Goal: Information Seeking & Learning: Understand process/instructions

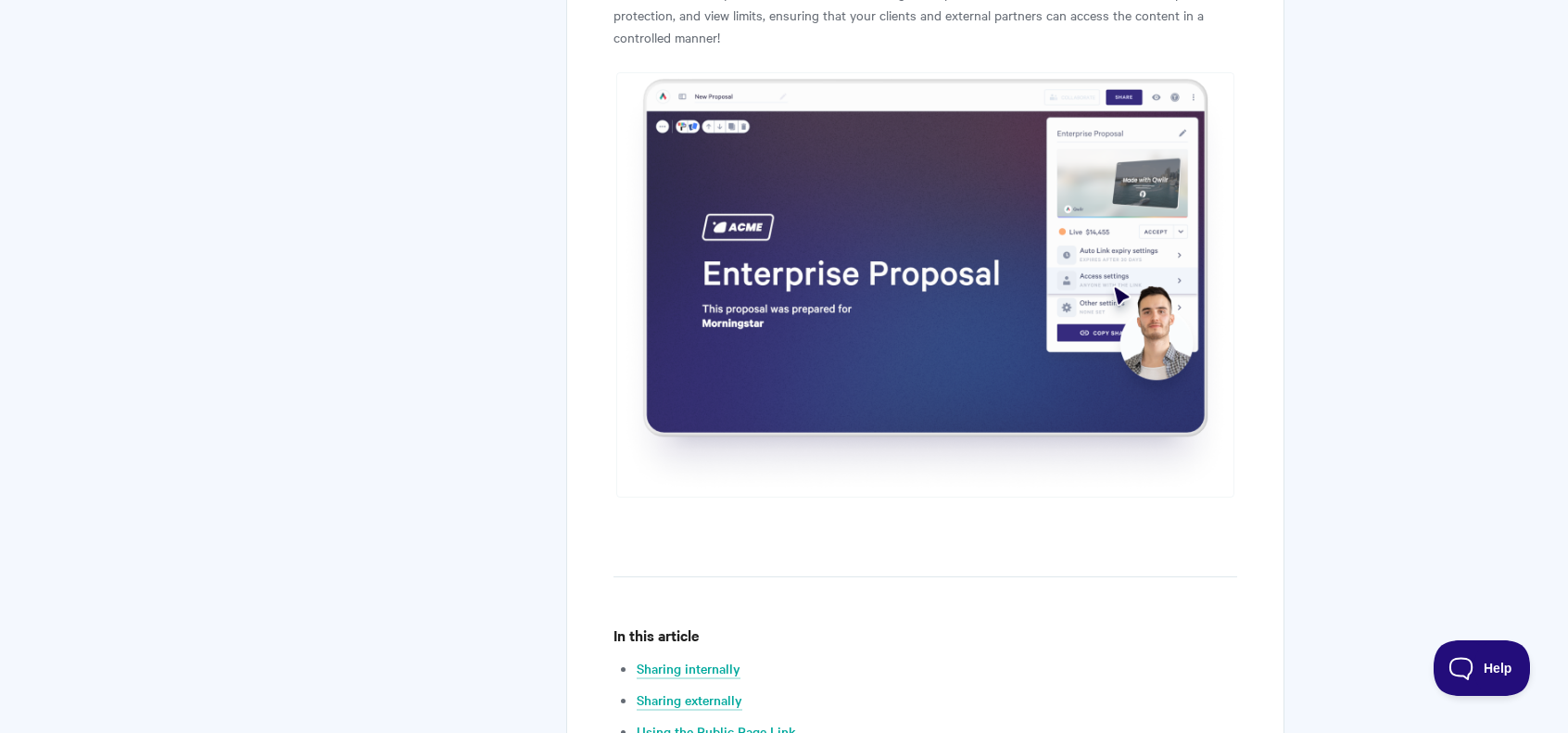
scroll to position [927, 0]
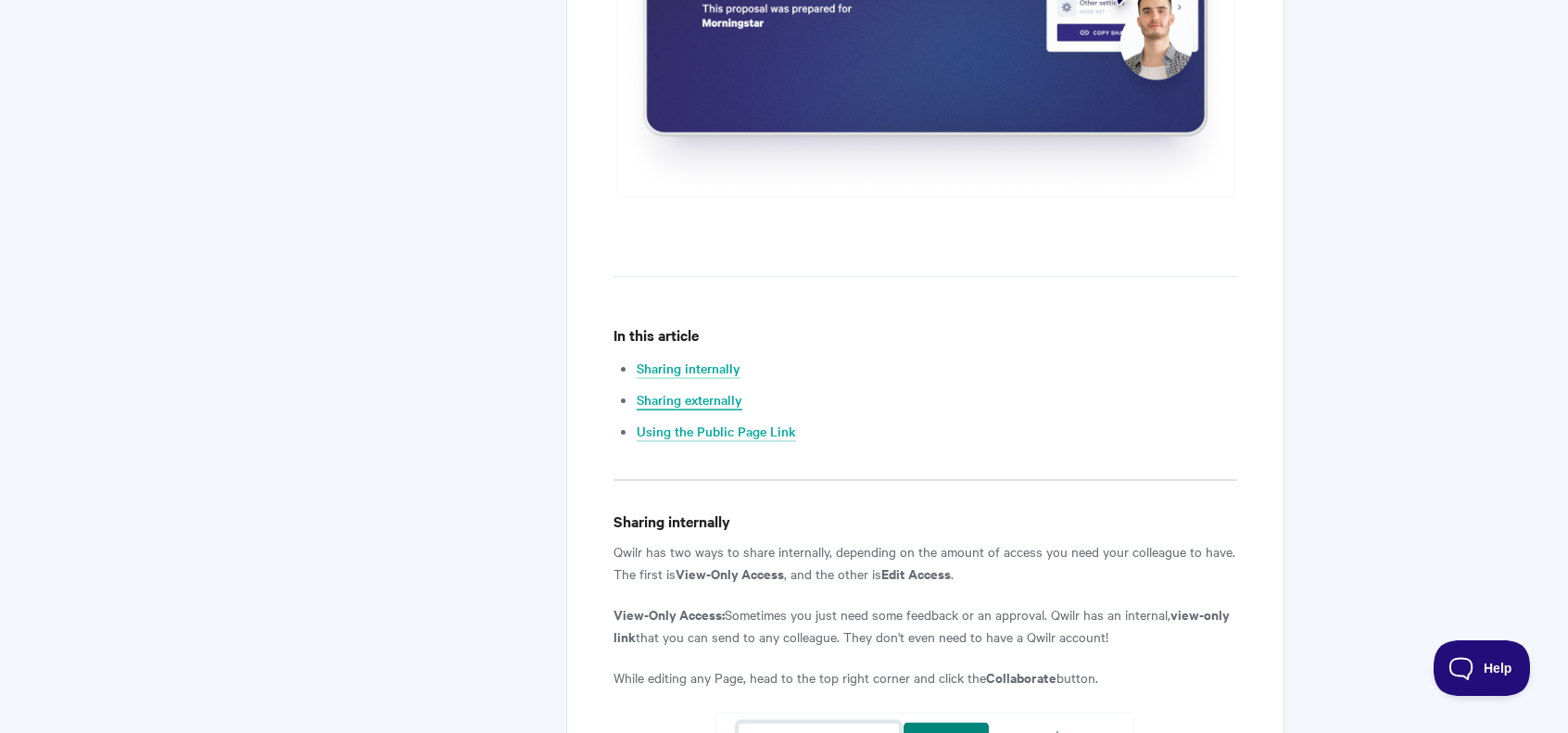
click at [690, 397] on link "Sharing externally" at bounding box center [690, 400] width 106 height 21
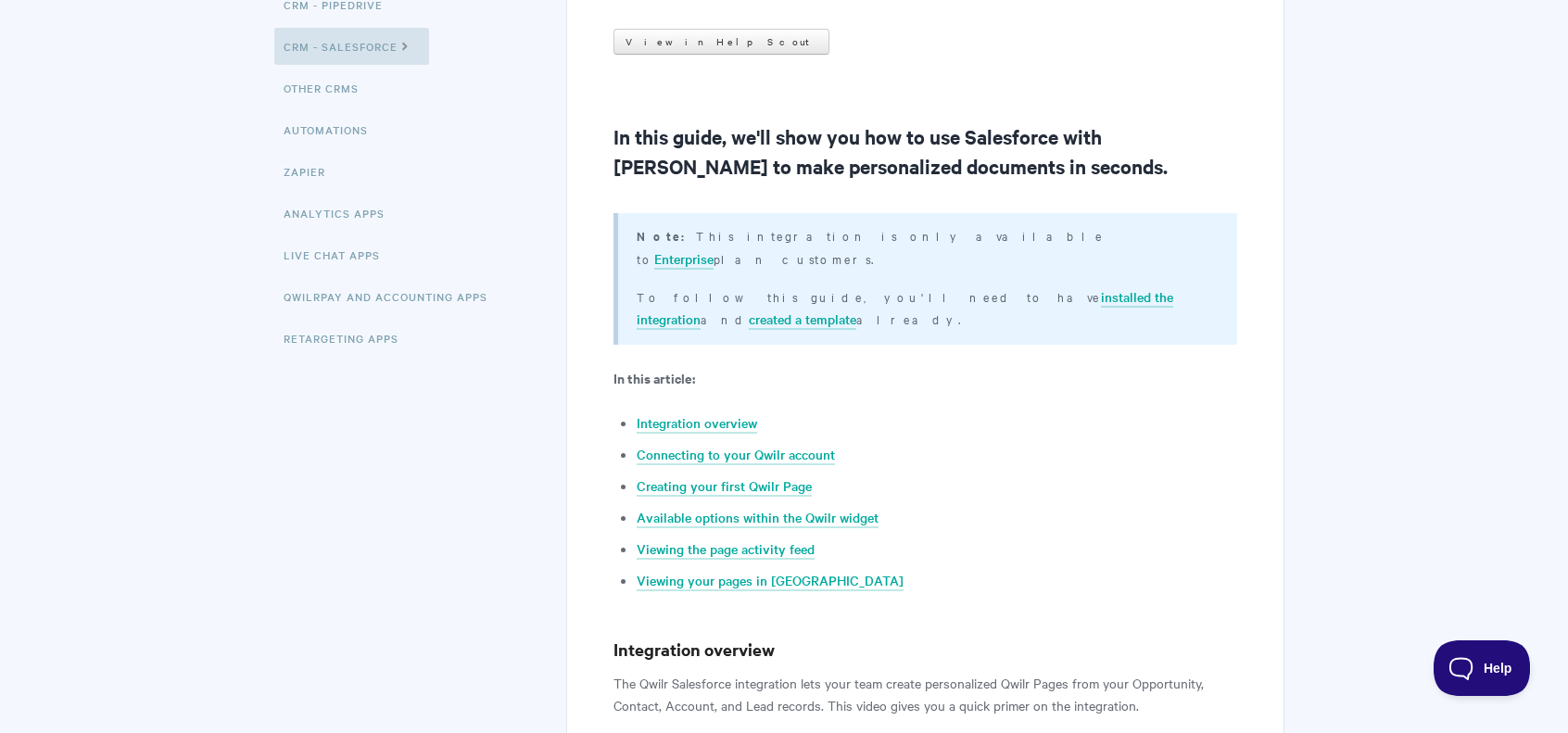
scroll to position [371, 0]
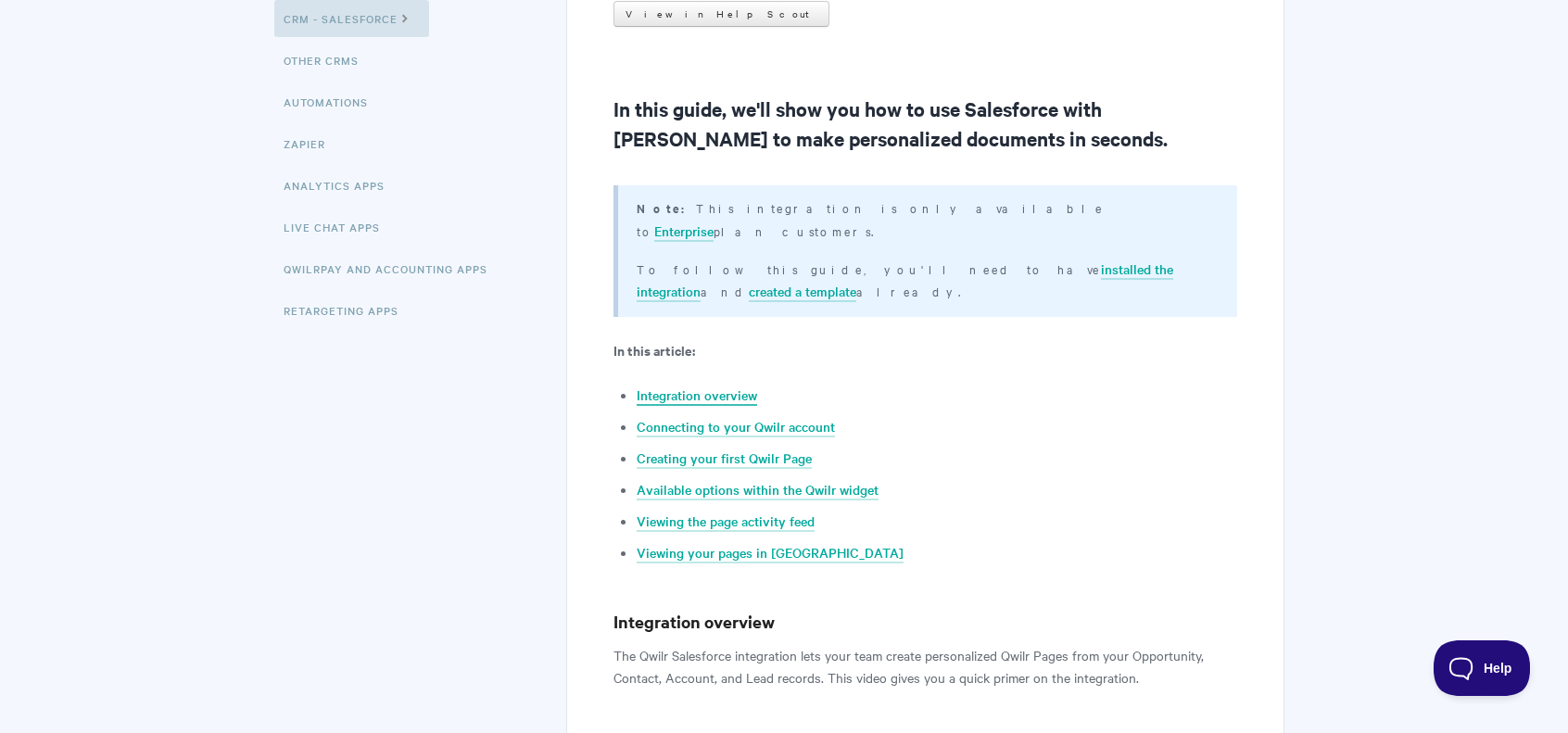
click at [712, 386] on link "Integration overview" at bounding box center [697, 395] width 121 height 21
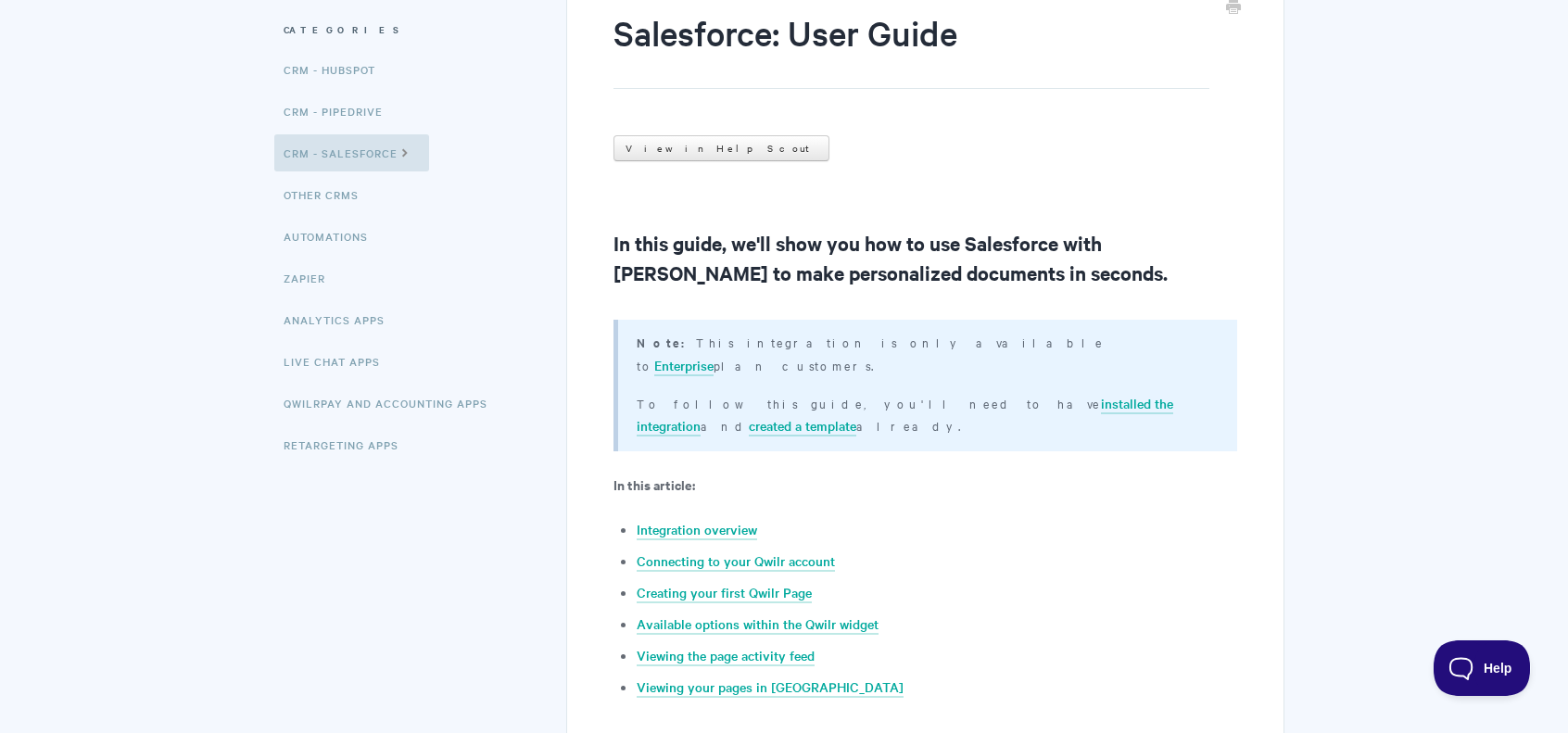
scroll to position [192, 0]
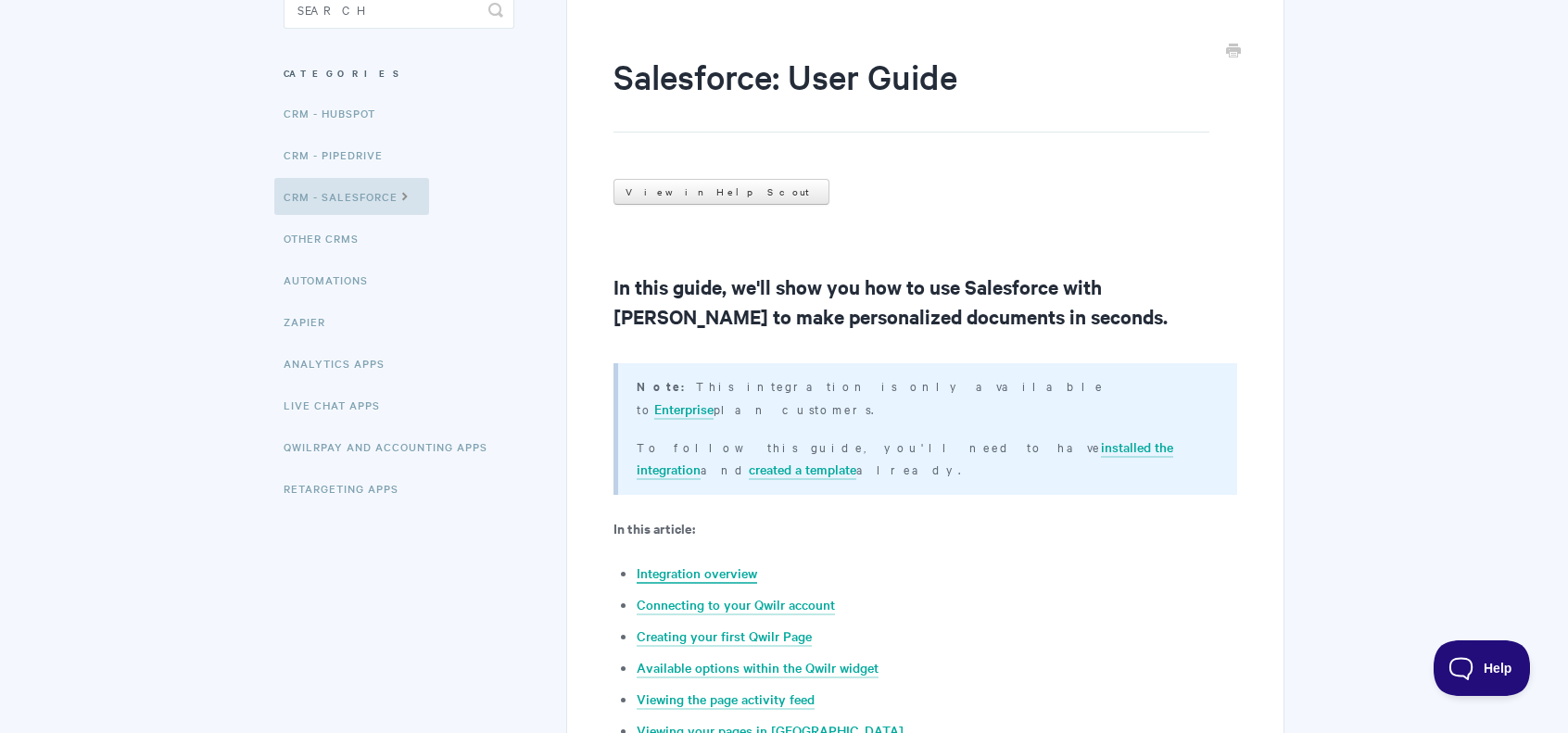
click at [700, 563] on link "Integration overview" at bounding box center [697, 573] width 121 height 21
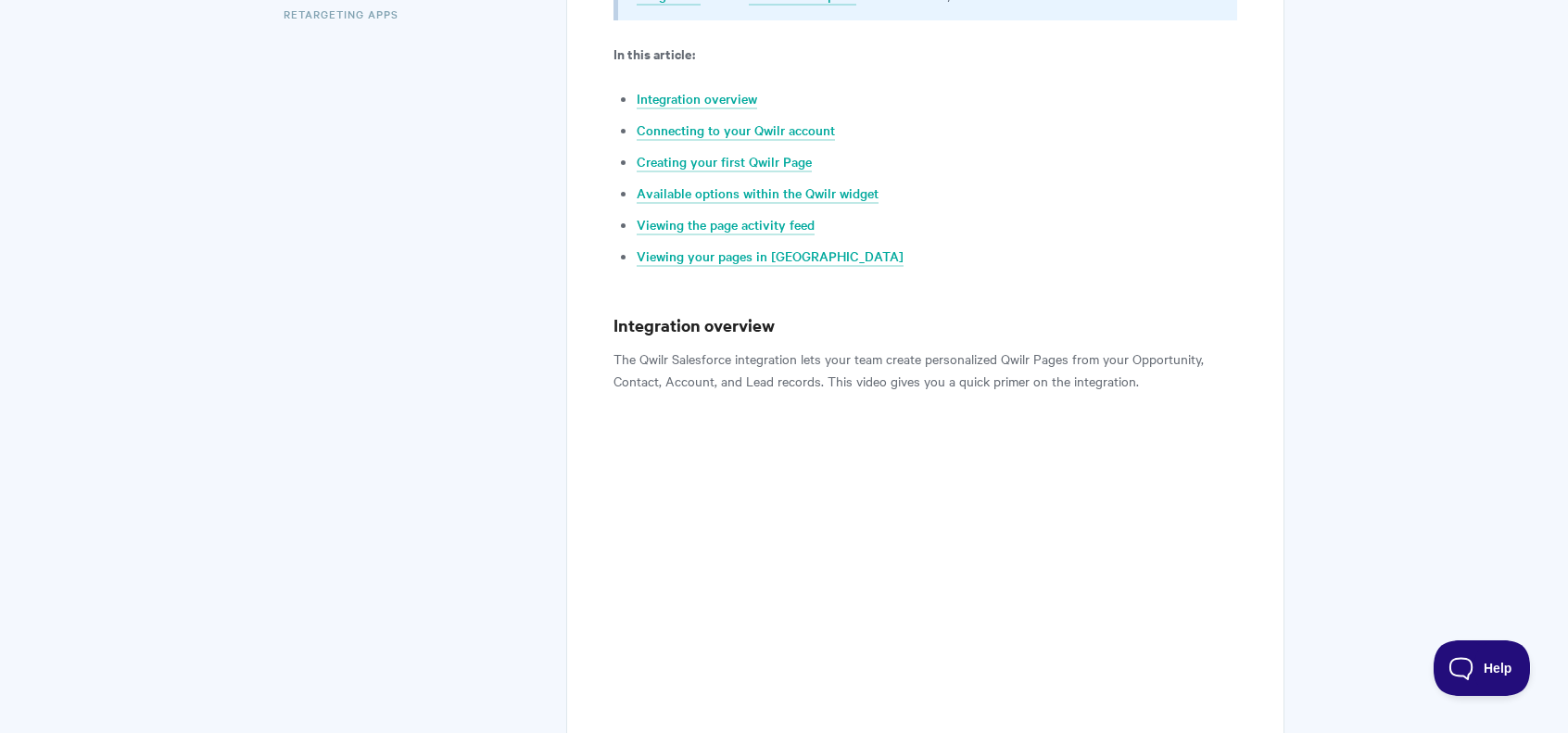
scroll to position [934, 0]
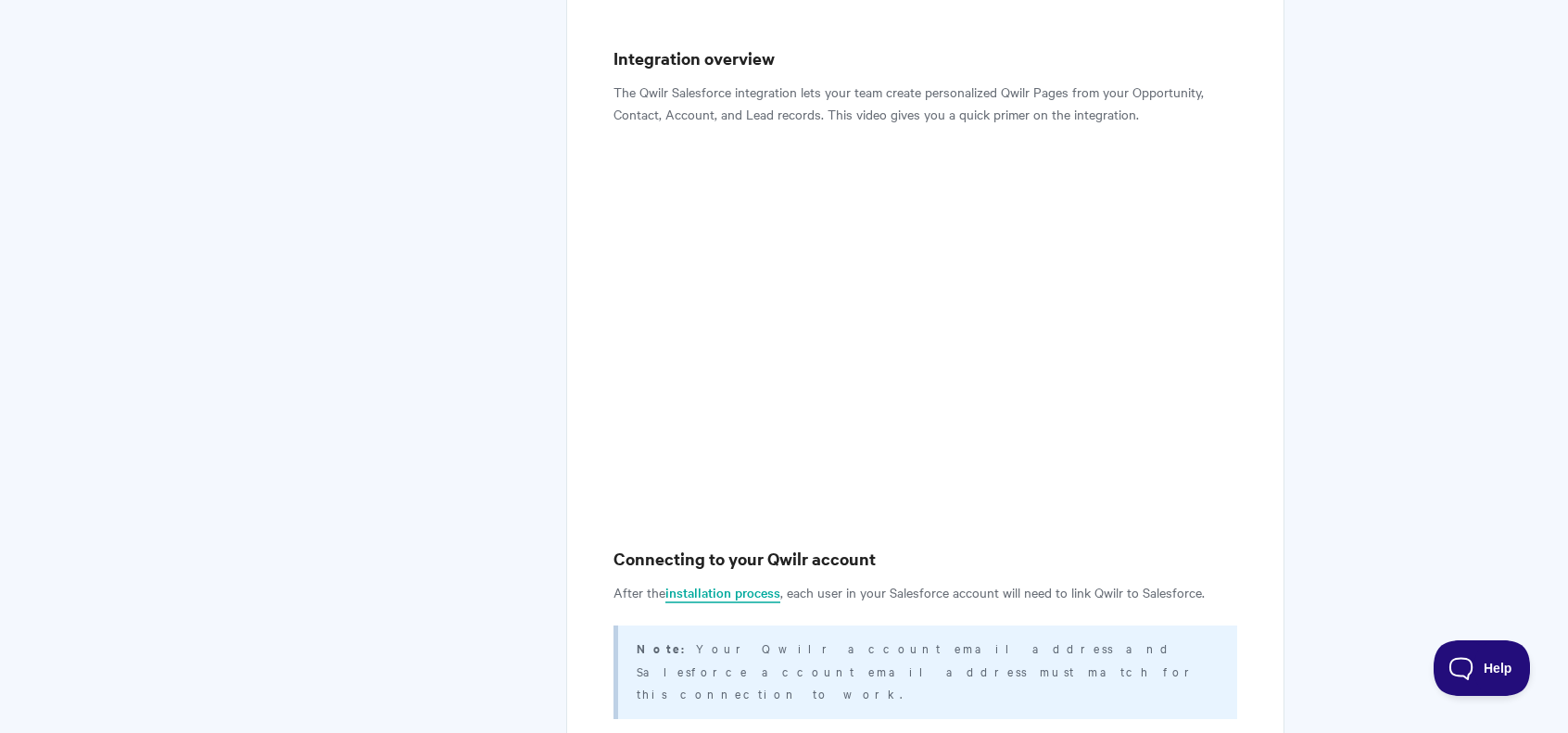
click at [735, 583] on link "installation process" at bounding box center [722, 593] width 115 height 21
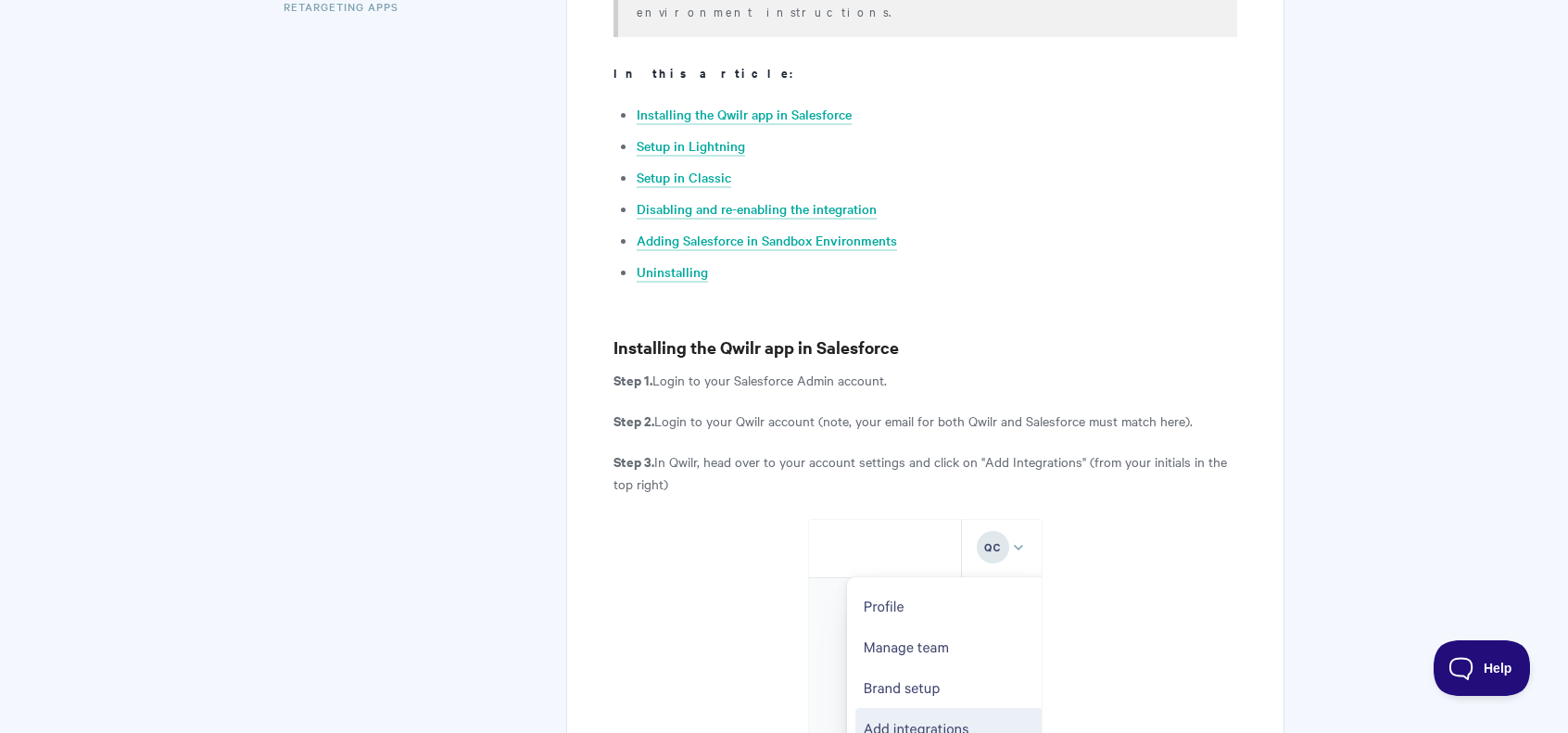
scroll to position [649, 0]
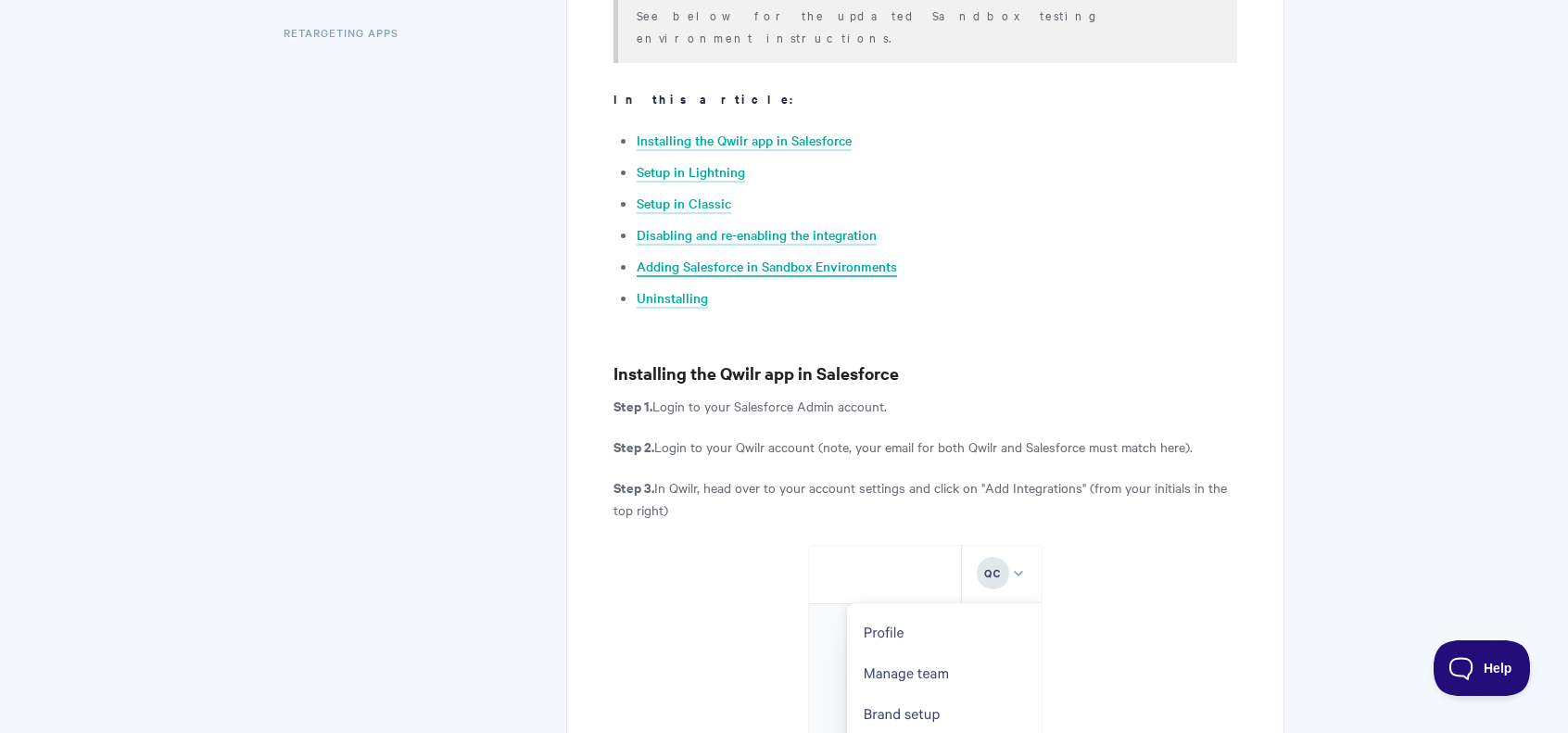
click at [823, 257] on link "Adding Salesforce in Sandbox Environments" at bounding box center [766, 267] width 260 height 21
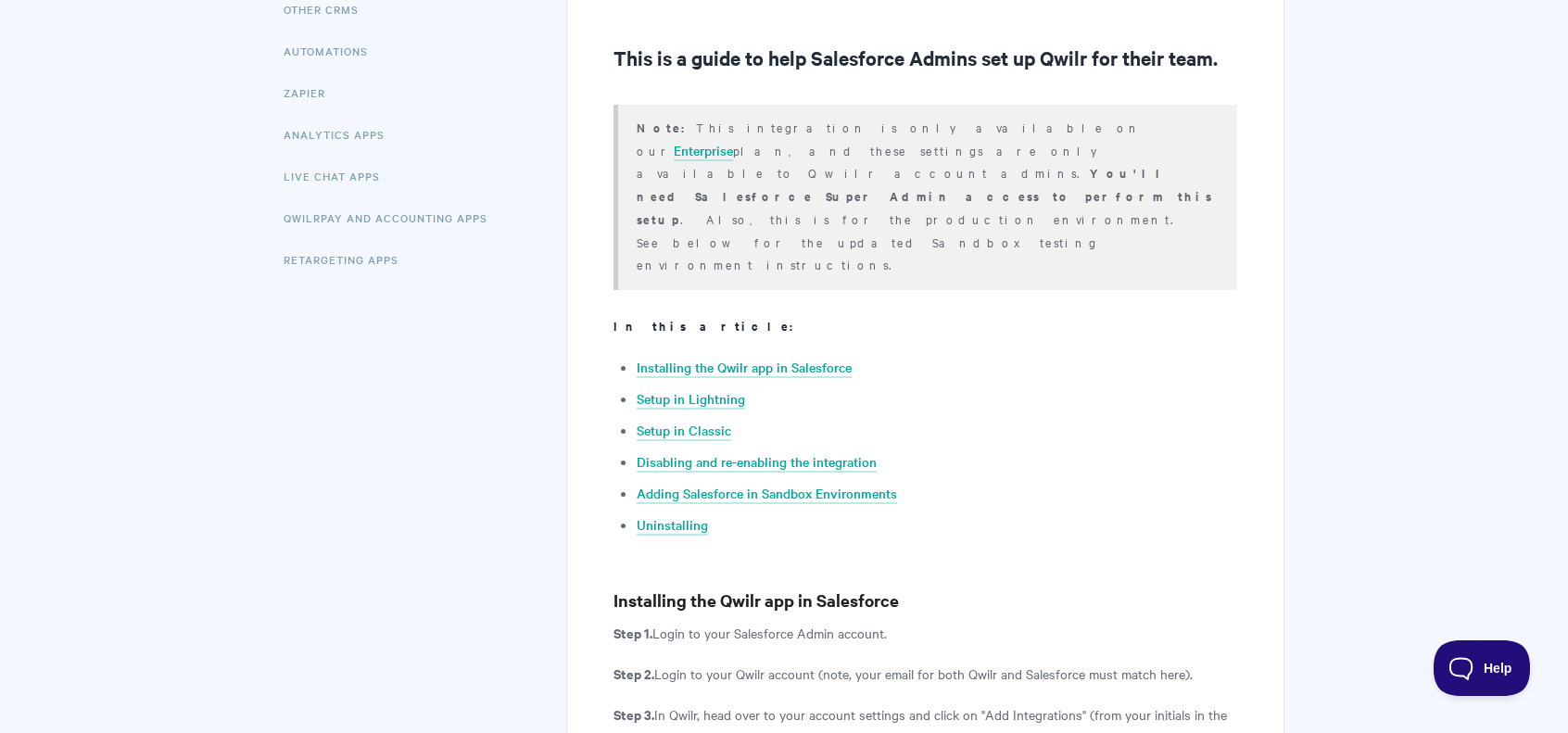
scroll to position [432, 0]
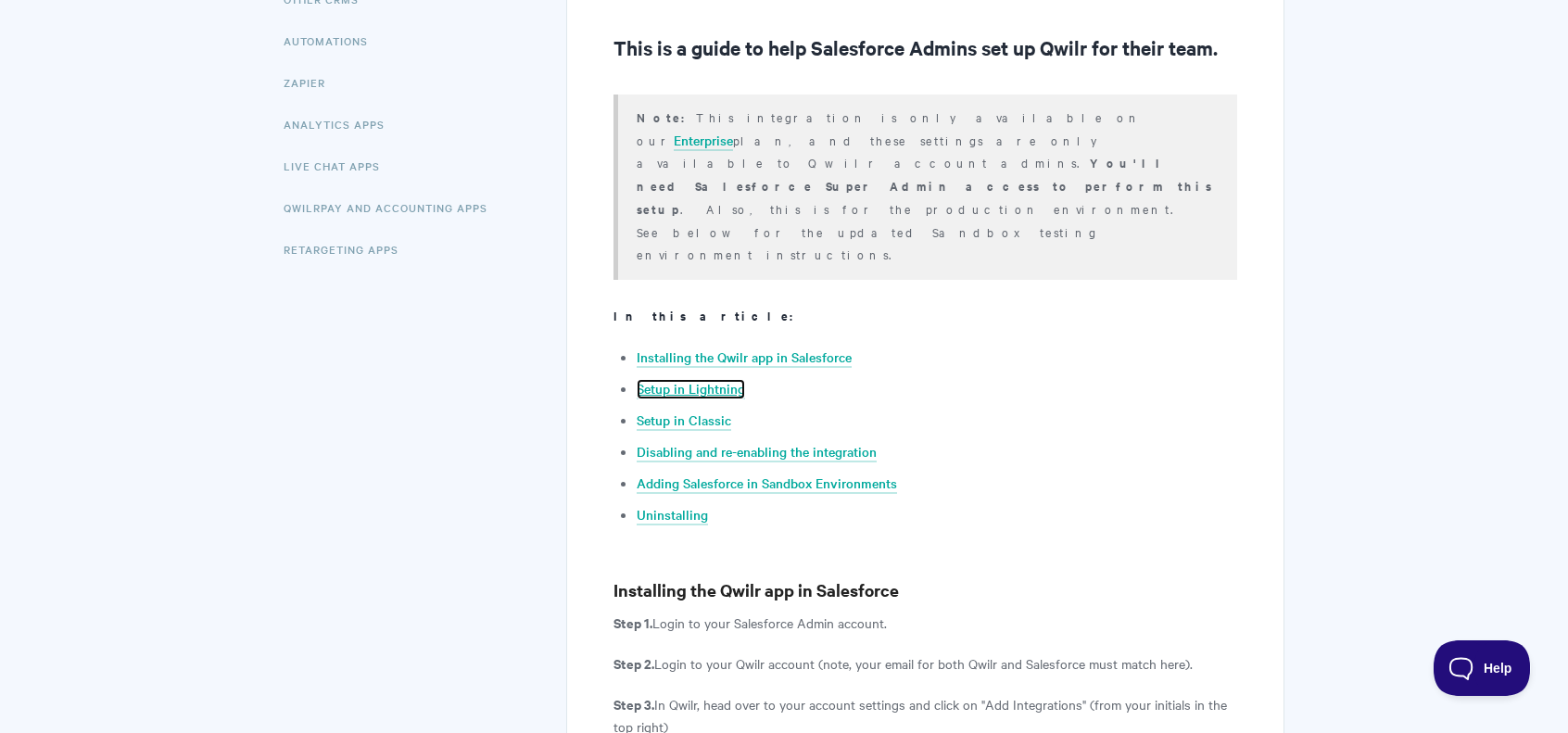
click at [734, 379] on link "Setup in Lightning" at bounding box center [691, 389] width 109 height 21
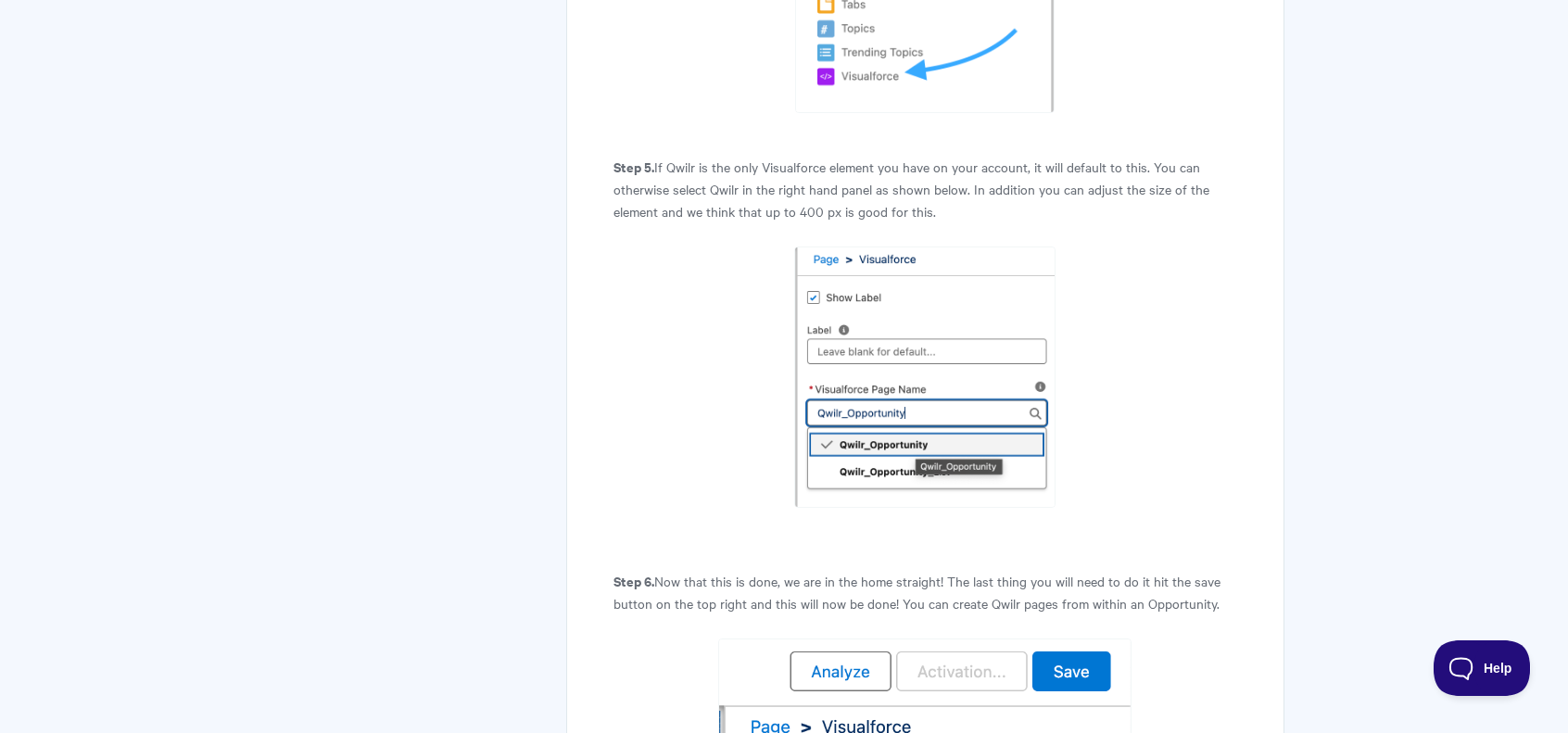
scroll to position [4304, 0]
